Goal: Information Seeking & Learning: Compare options

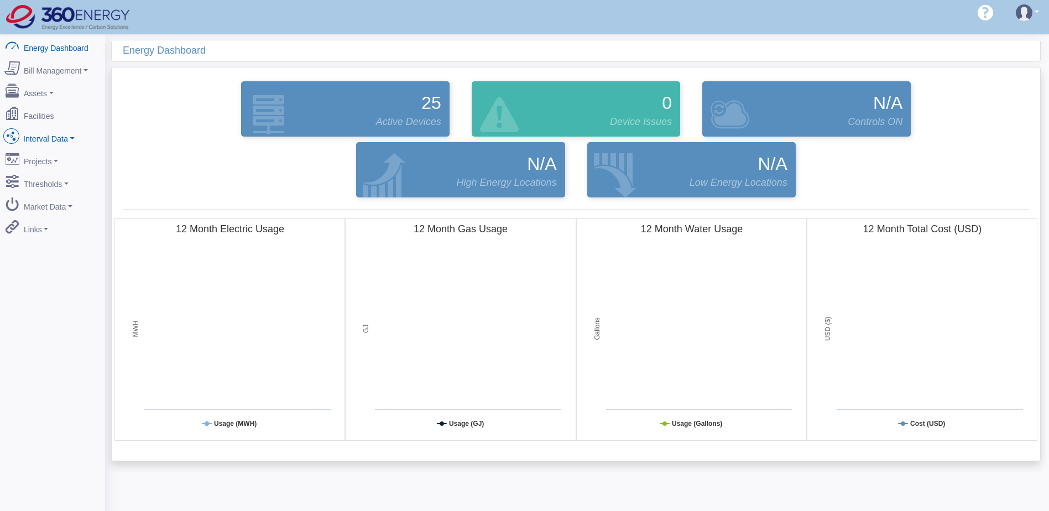
click at [51, 130] on link "Interval Data" at bounding box center [52, 136] width 107 height 23
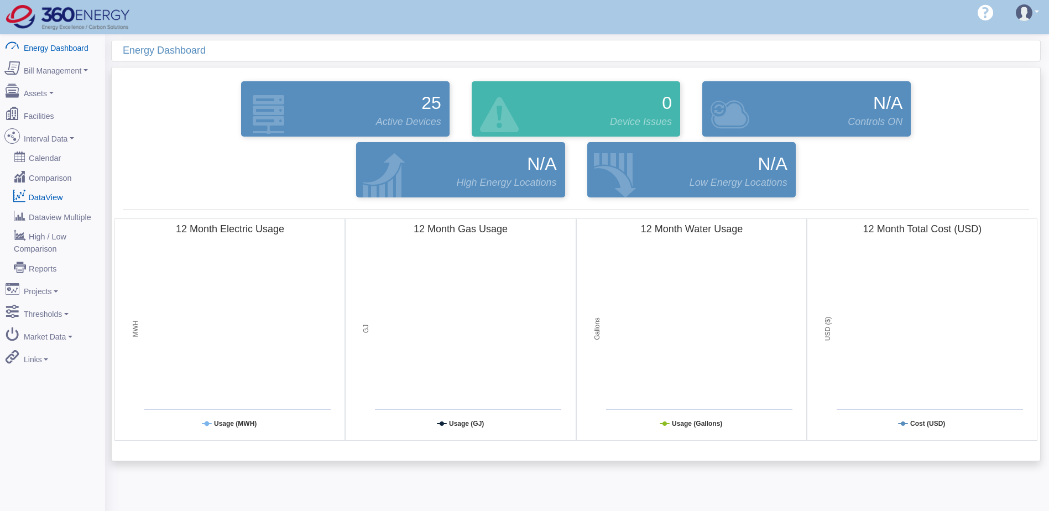
click at [49, 191] on link "DataView" at bounding box center [52, 197] width 107 height 20
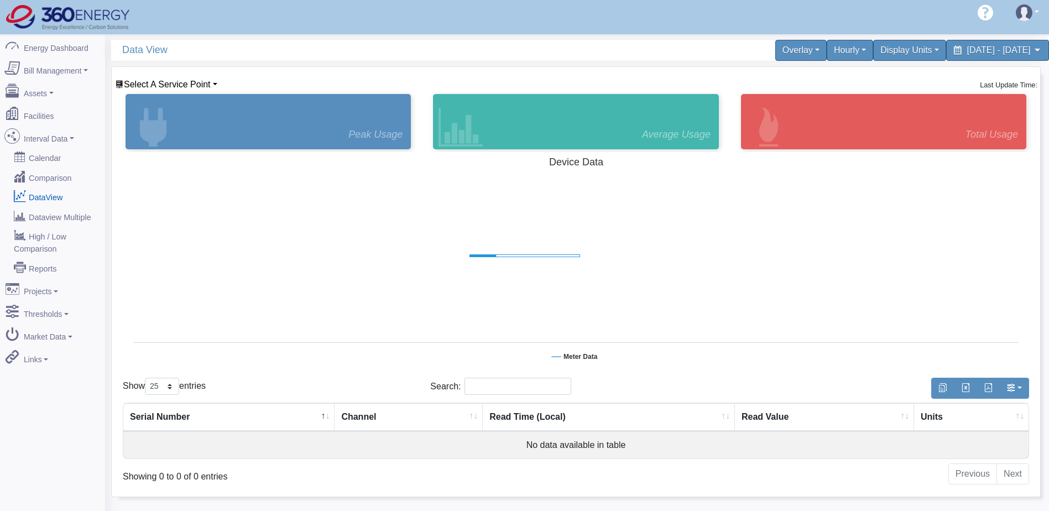
select select "25"
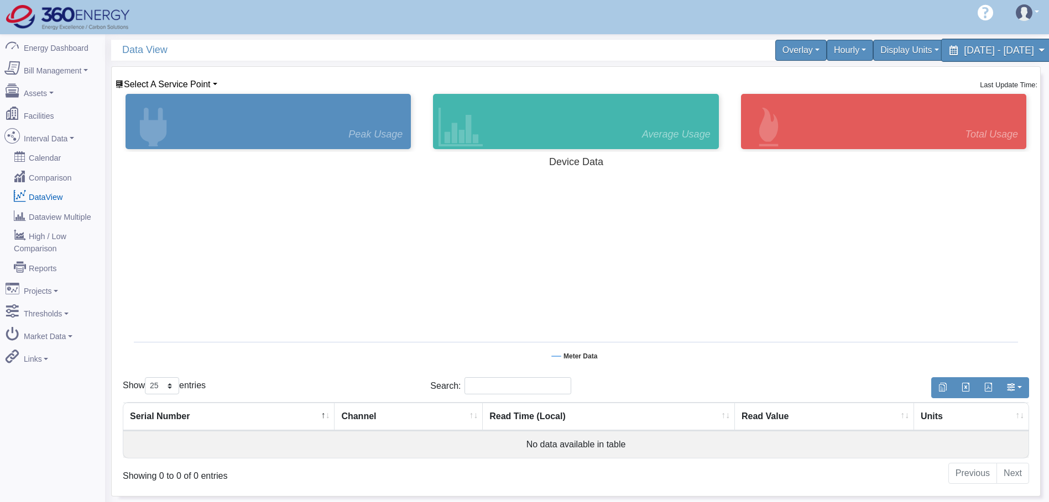
click at [964, 48] on span "[DATE] - [DATE]" at bounding box center [999, 50] width 70 height 11
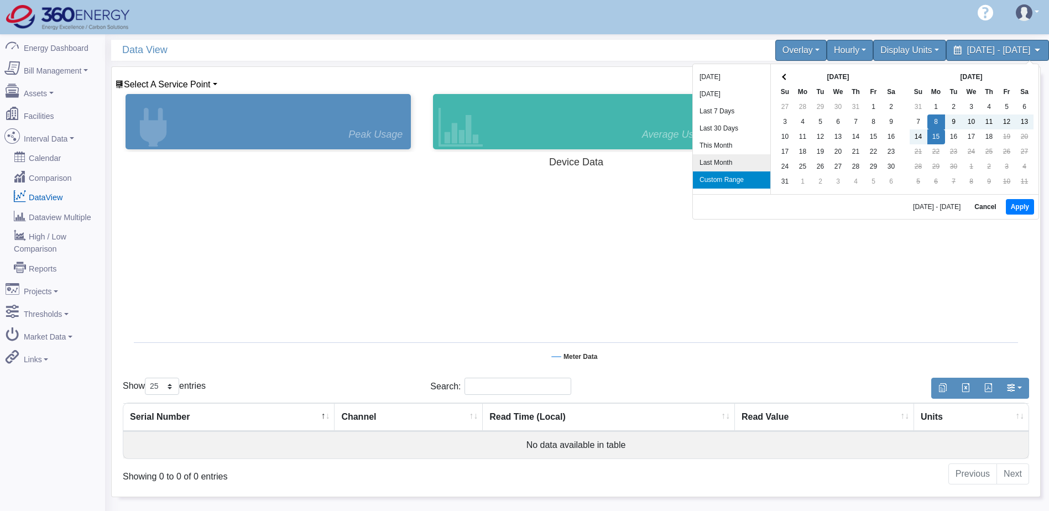
click at [718, 161] on li "Last Month" at bounding box center [731, 162] width 77 height 17
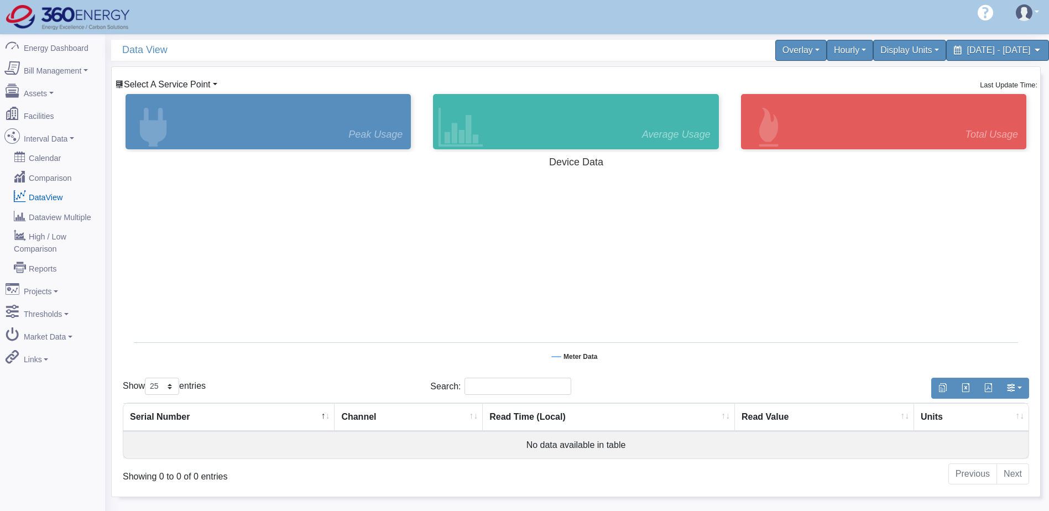
click at [169, 86] on span "Select A Service Point" at bounding box center [167, 84] width 87 height 9
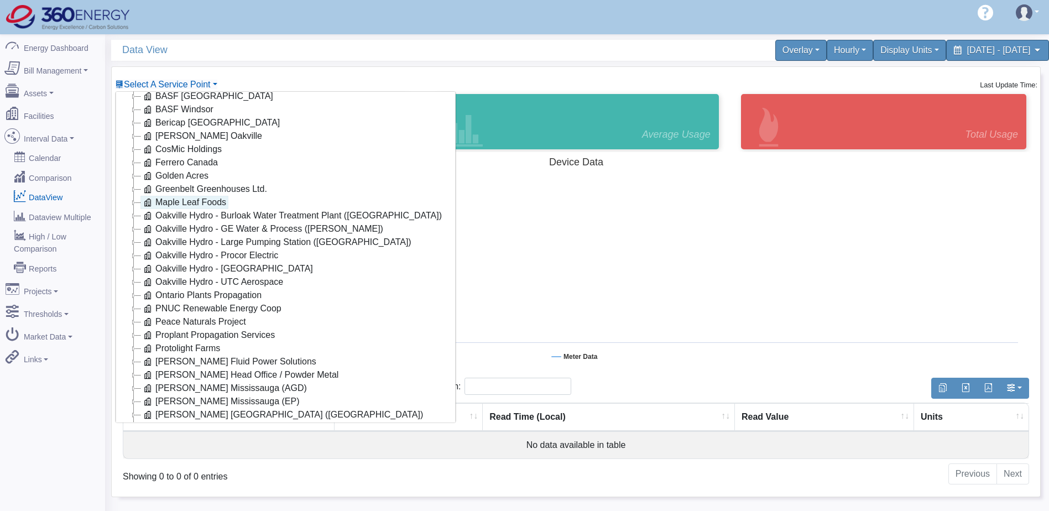
scroll to position [89, 0]
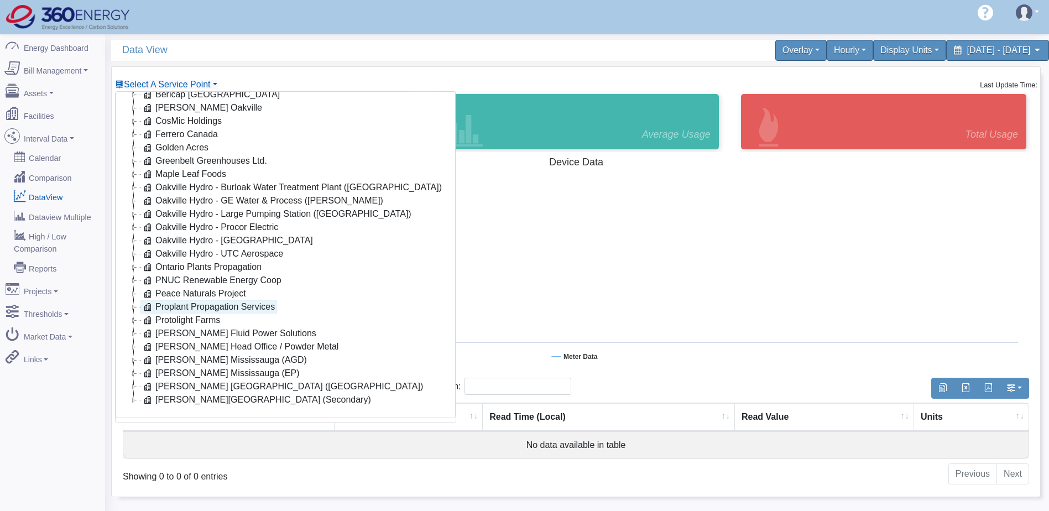
click at [194, 300] on link "Proplant Propagation Services" at bounding box center [208, 306] width 137 height 13
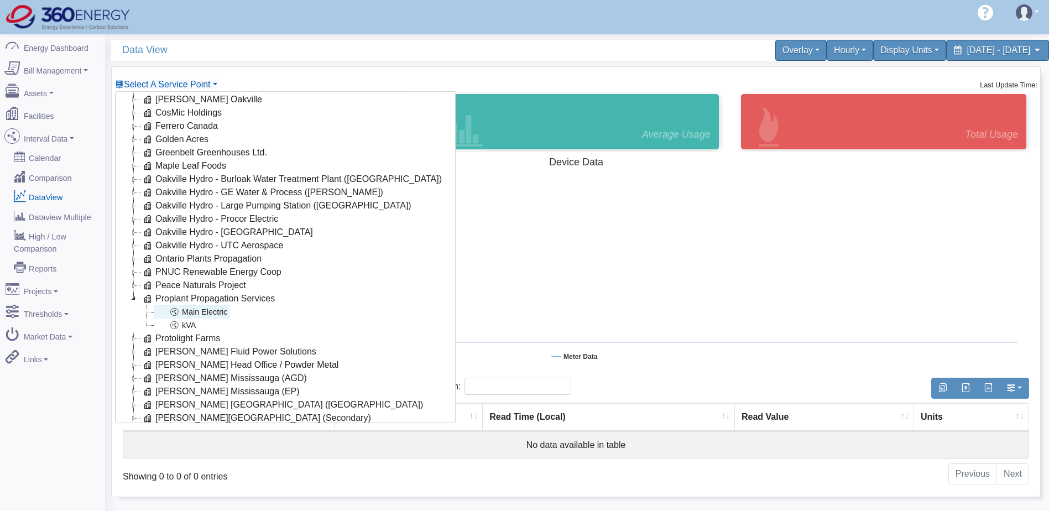
click at [201, 310] on link "Main Electric" at bounding box center [192, 311] width 76 height 13
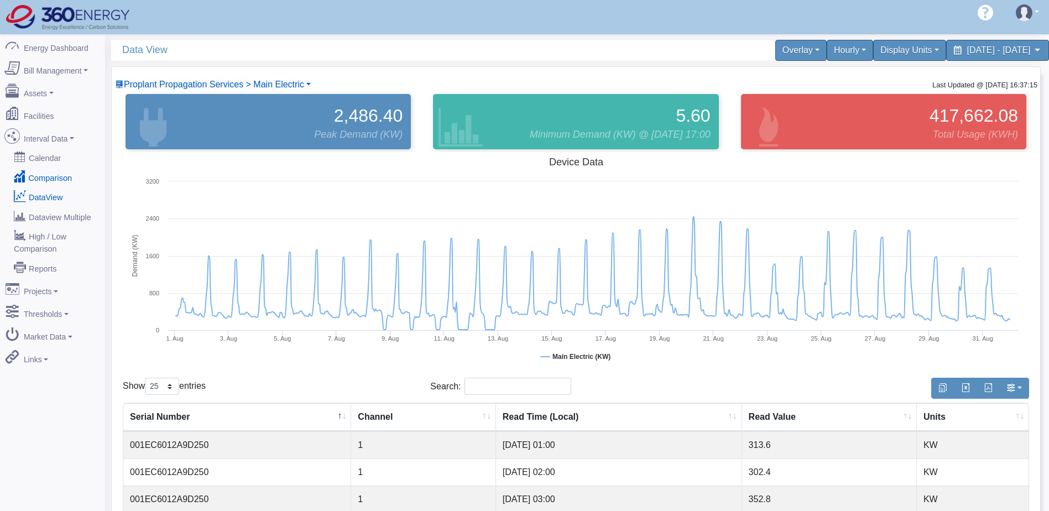
click at [48, 169] on link "Comparison" at bounding box center [52, 177] width 107 height 20
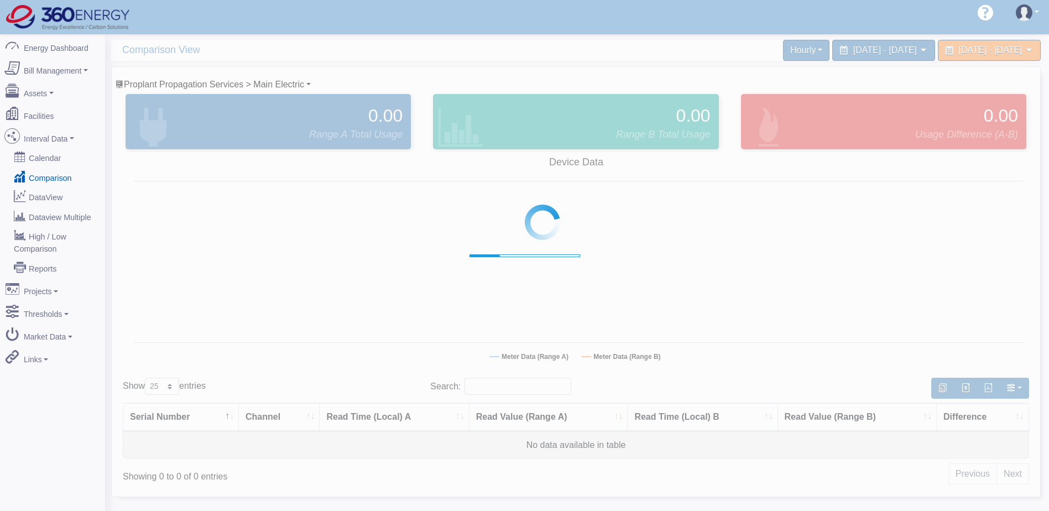
select select "25"
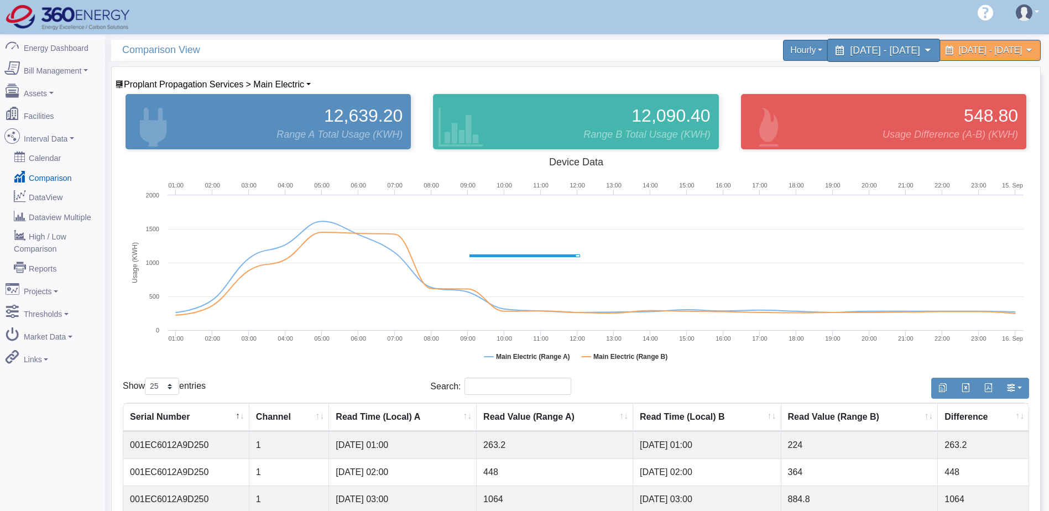
click at [850, 45] on span "September 15, 2025 - September 15, 2025" at bounding box center [885, 50] width 70 height 11
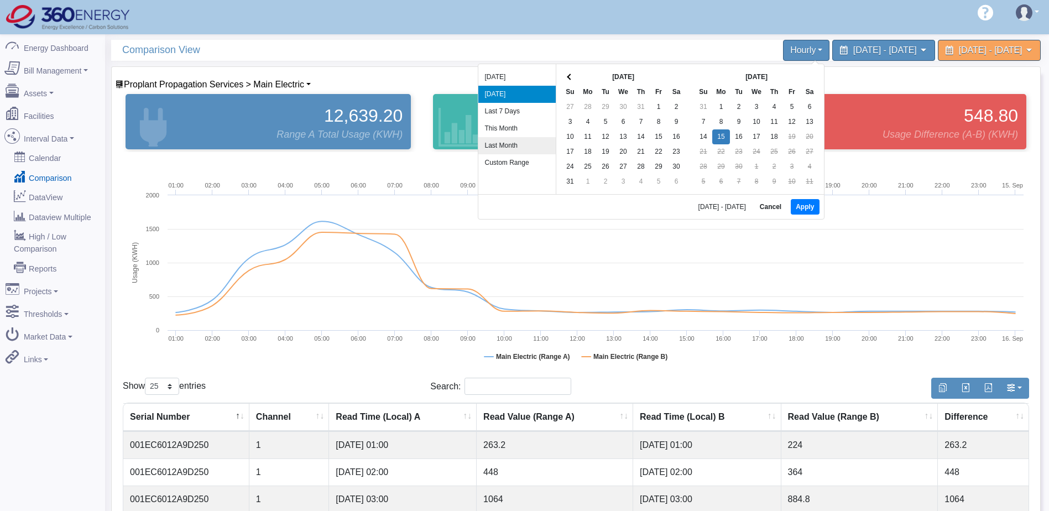
click at [515, 142] on li "Last Month" at bounding box center [516, 145] width 77 height 17
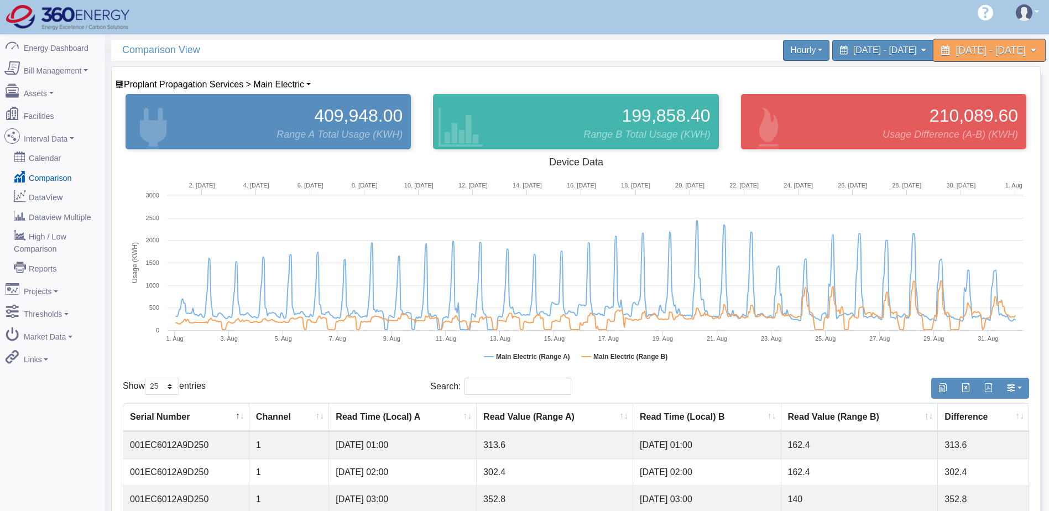
click at [976, 52] on span "July 1, 2025 - July 31, 2025" at bounding box center [990, 50] width 70 height 11
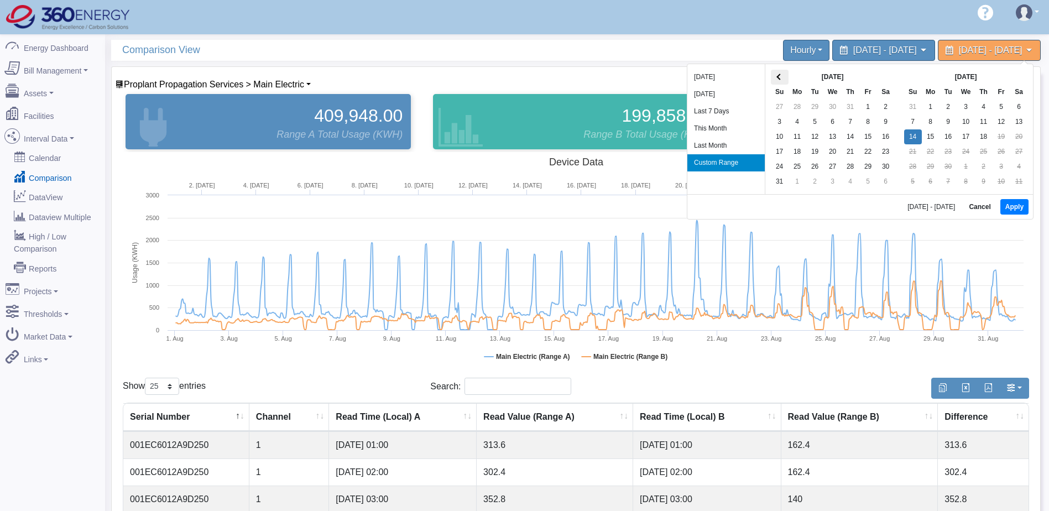
click at [780, 78] on span at bounding box center [779, 77] width 6 height 6
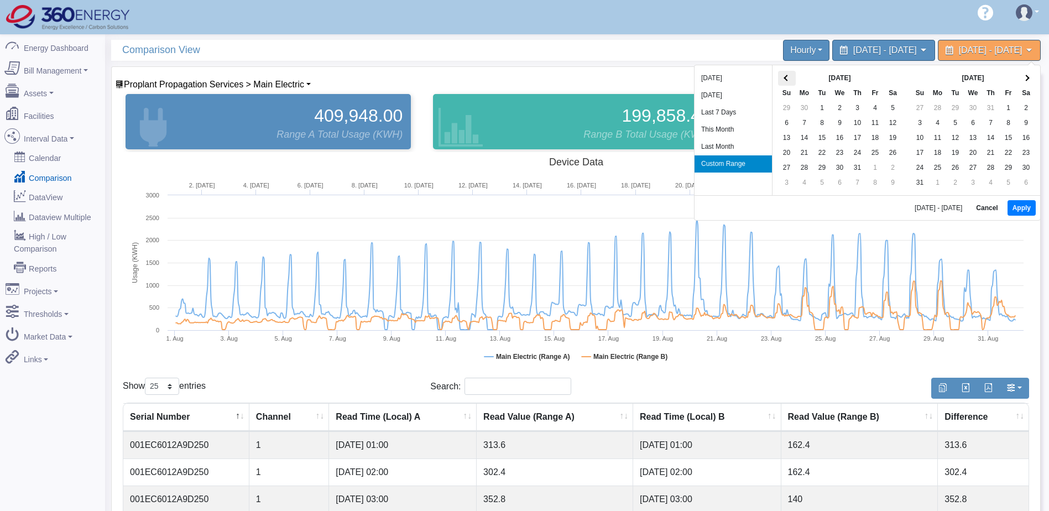
click at [786, 77] on span at bounding box center [786, 78] width 6 height 6
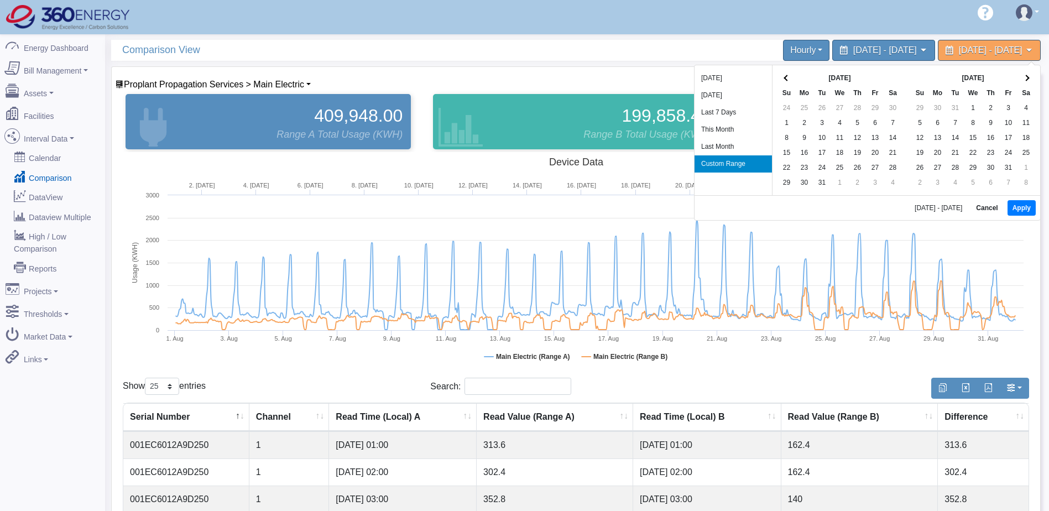
click at [786, 77] on span at bounding box center [786, 78] width 6 height 6
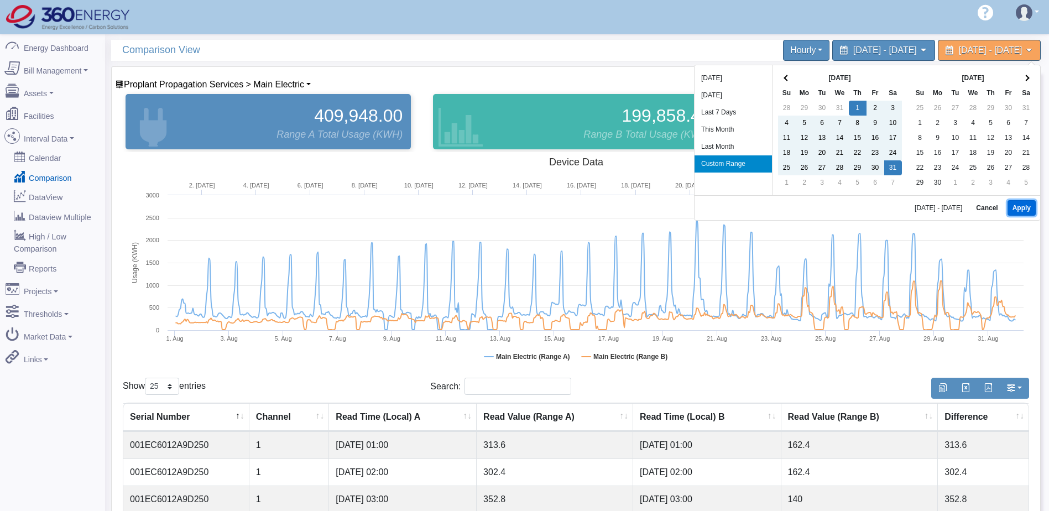
click at [1019, 207] on button "Apply" at bounding box center [1021, 207] width 28 height 15
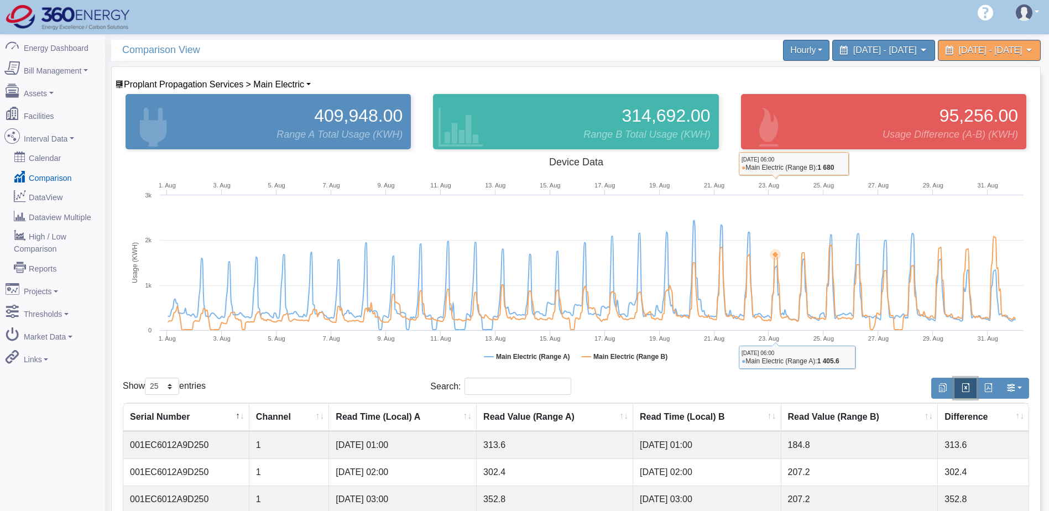
click at [963, 388] on span "button" at bounding box center [965, 387] width 9 height 9
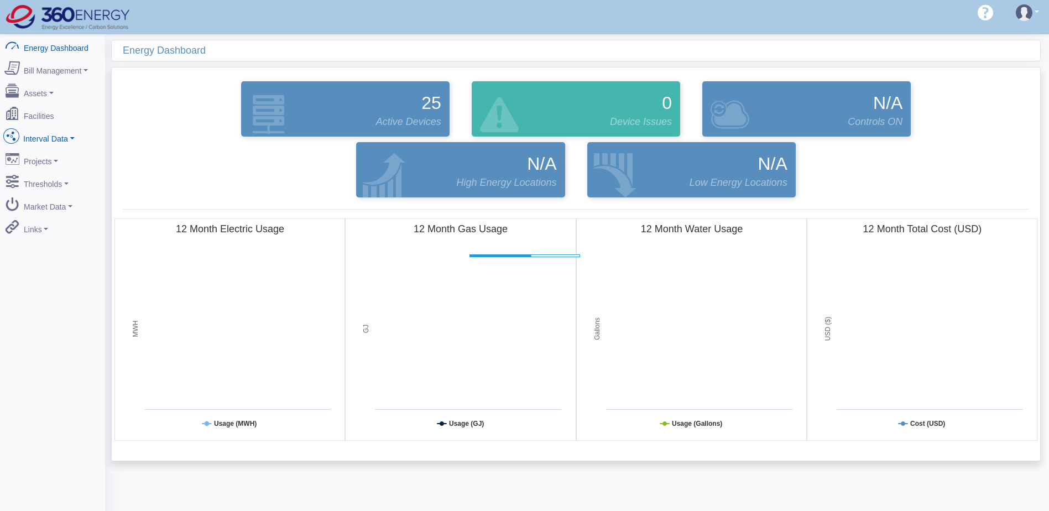
click at [54, 137] on link "Interval Data" at bounding box center [52, 136] width 107 height 23
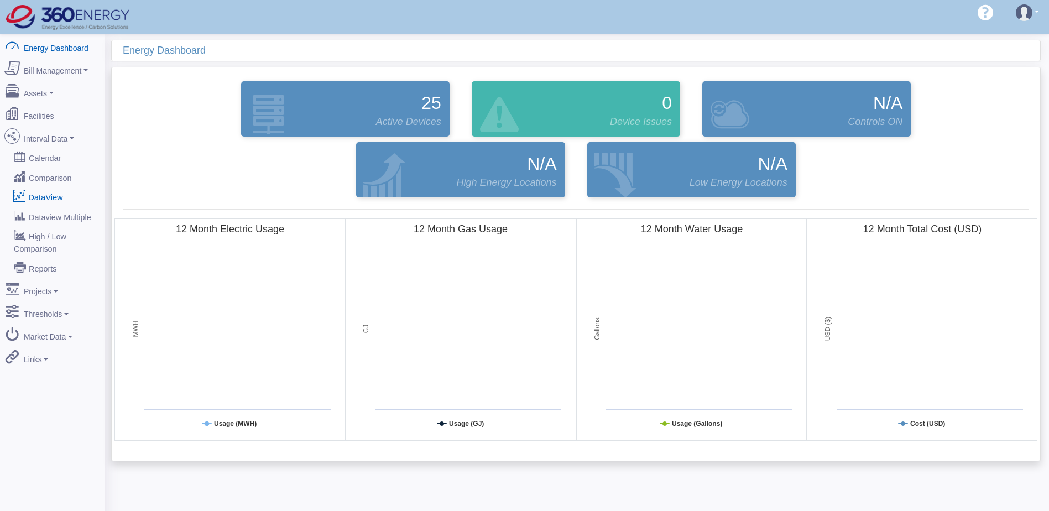
click at [54, 187] on link "DataView" at bounding box center [52, 197] width 107 height 20
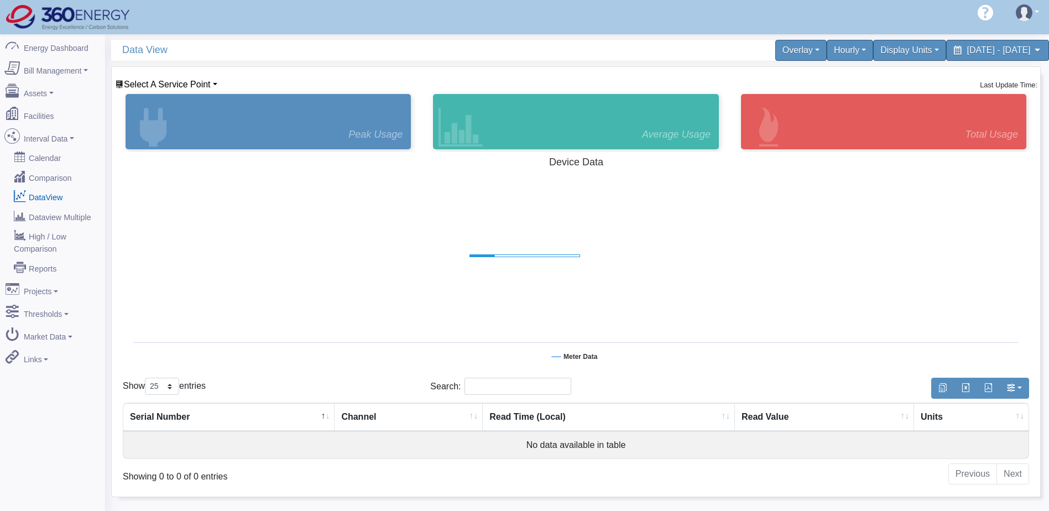
select select "25"
click at [192, 88] on span "Select A Service Point" at bounding box center [167, 84] width 87 height 9
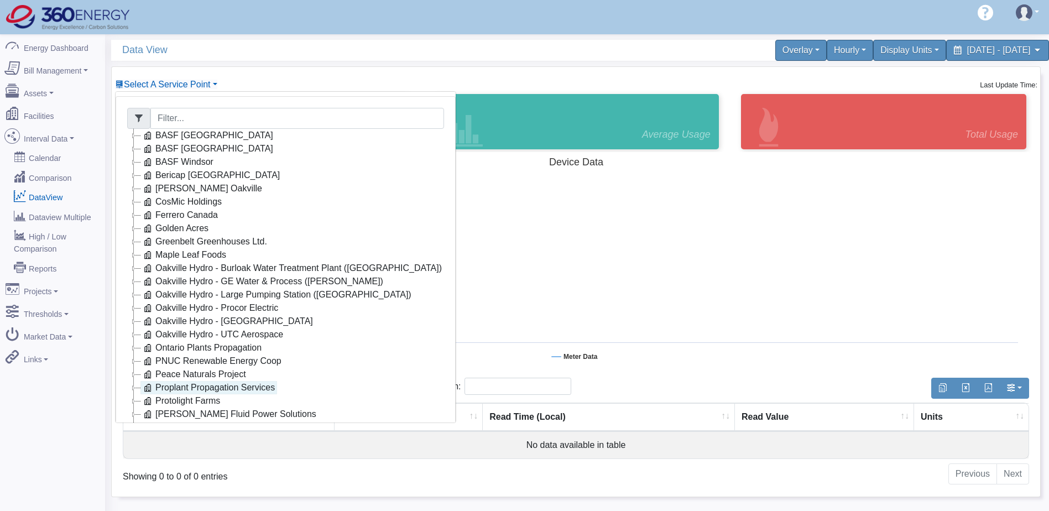
click at [197, 388] on link "Proplant Propagation Services" at bounding box center [208, 387] width 137 height 13
click at [204, 405] on link "Main Electric" at bounding box center [192, 400] width 76 height 13
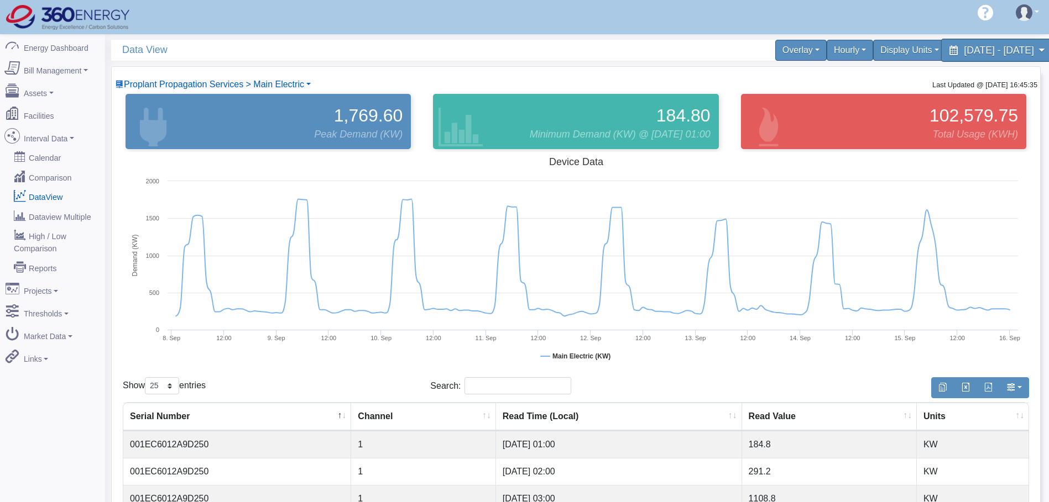
click at [940, 43] on div "September 8, 2025 - September 15, 2025" at bounding box center [996, 50] width 113 height 23
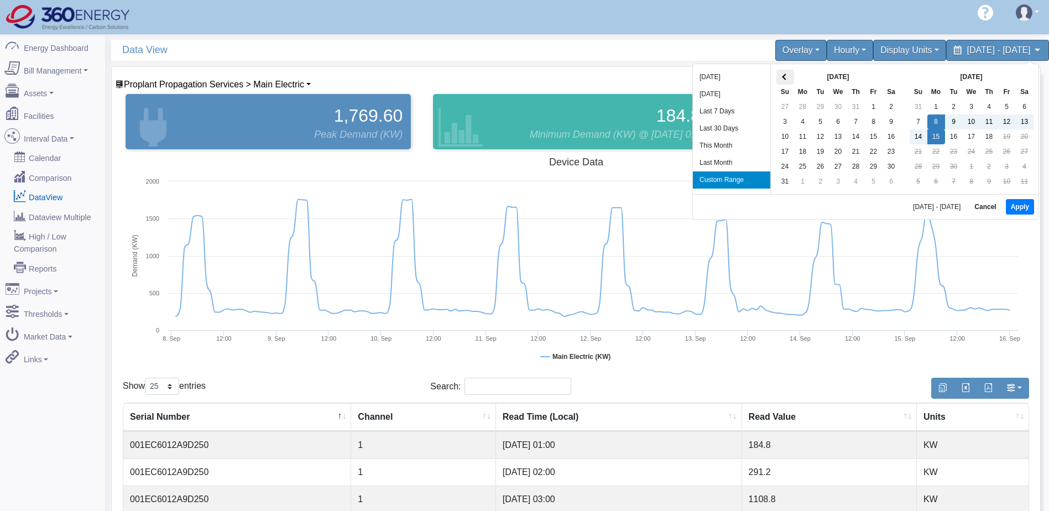
click at [783, 78] on span at bounding box center [785, 77] width 6 height 6
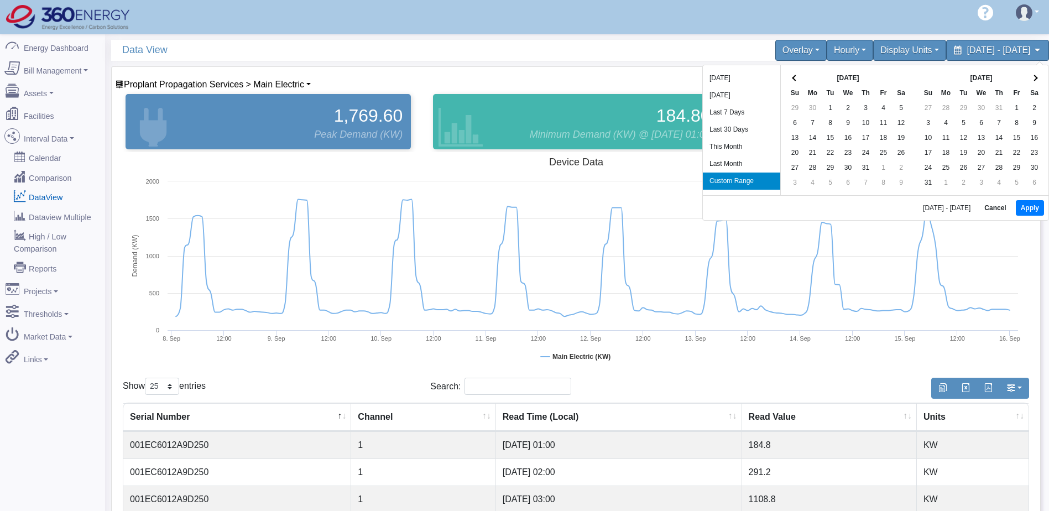
click at [783, 78] on div "Jul 2025 Su Mo Tu We Th Fr Sa 29 30 1 2 3 4 5 6 7 8 9 10 11 12 13 14 15 16 17 1…" at bounding box center [847, 130] width 134 height 130
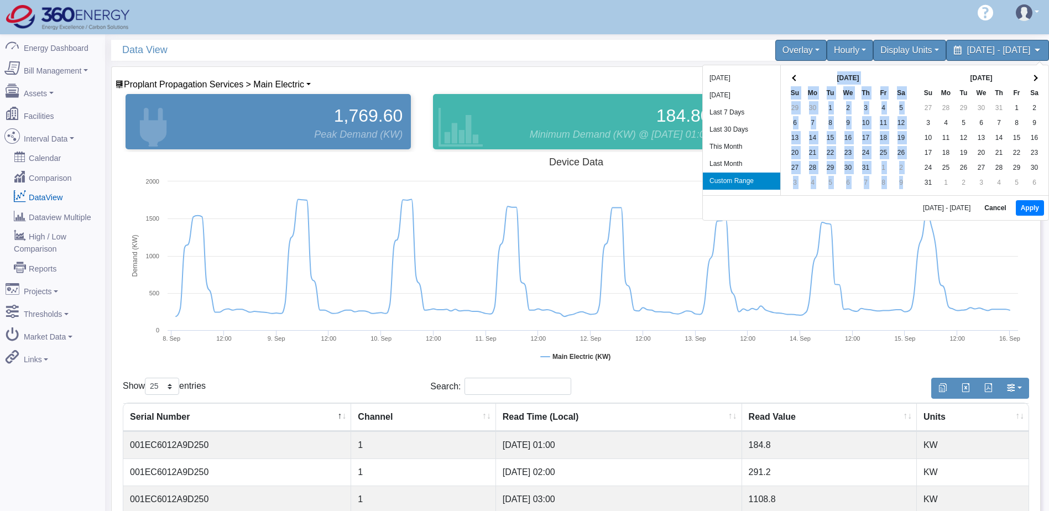
click at [783, 78] on div "Jul 2025 Su Mo Tu We Th Fr Sa 29 30 1 2 3 4 5 6 7 8 9 10 11 12 13 14 15 16 17 1…" at bounding box center [847, 130] width 134 height 130
click at [846, 79] on th "Jul 2025" at bounding box center [848, 78] width 88 height 15
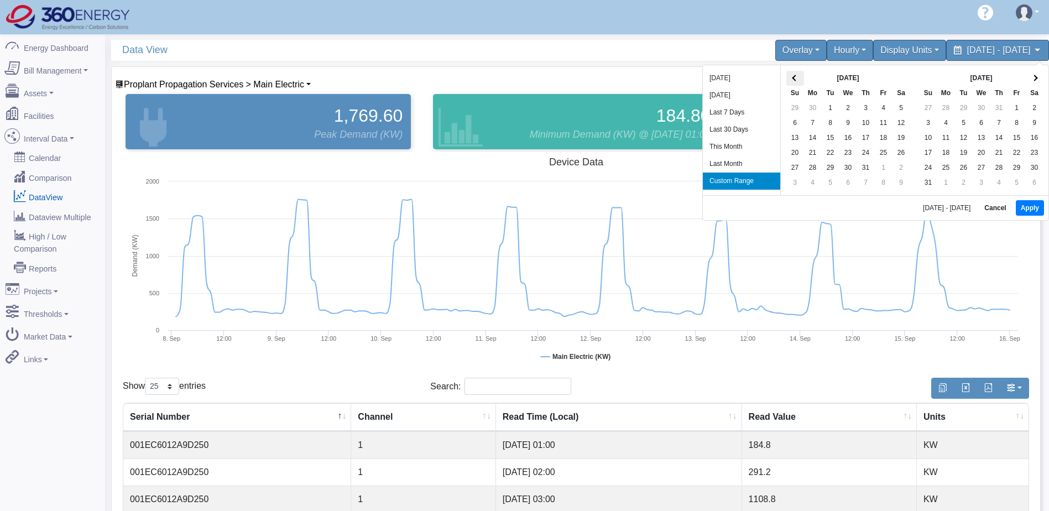
click at [795, 76] on span at bounding box center [795, 78] width 6 height 6
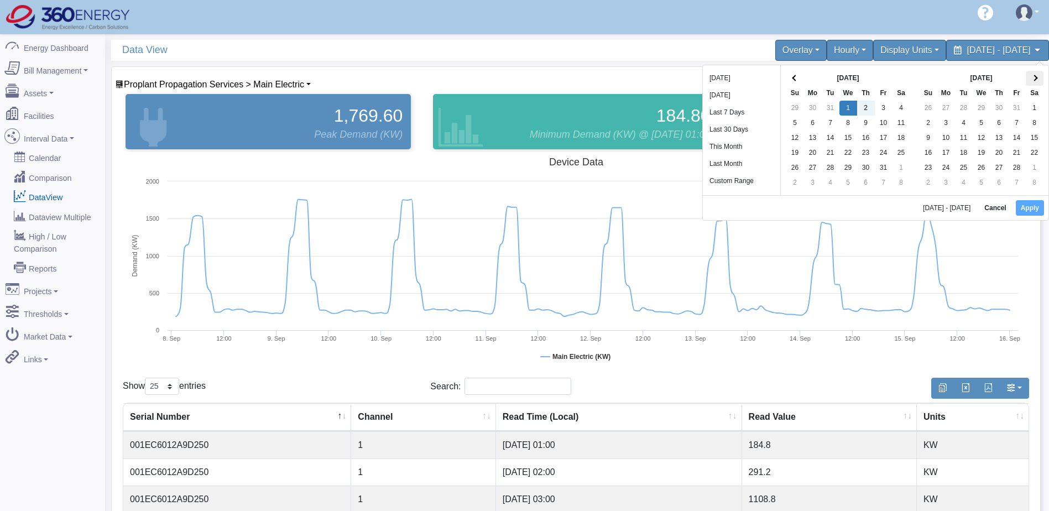
click at [1036, 76] on th at bounding box center [1034, 78] width 18 height 15
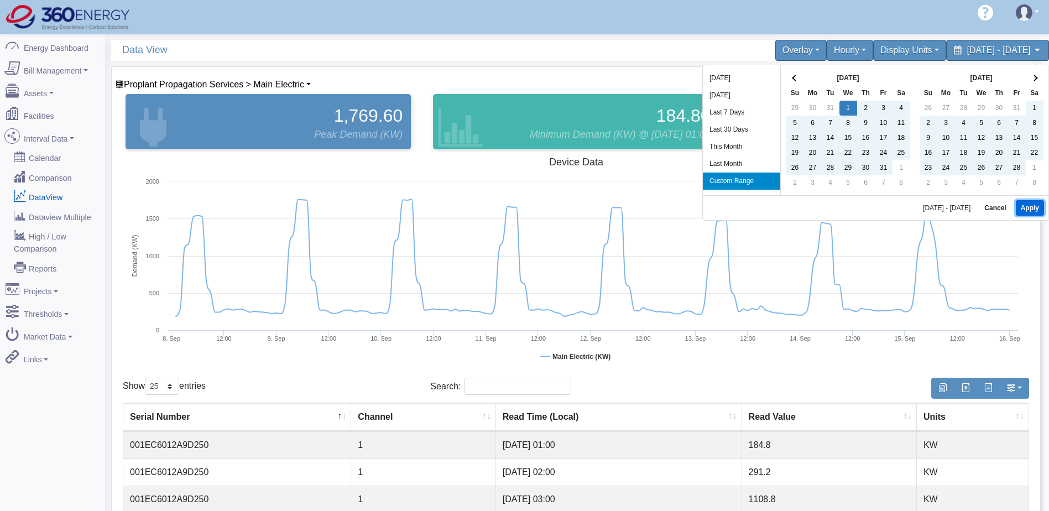
click at [1037, 208] on button "Apply" at bounding box center [1029, 207] width 28 height 15
